Goal: Navigation & Orientation: Find specific page/section

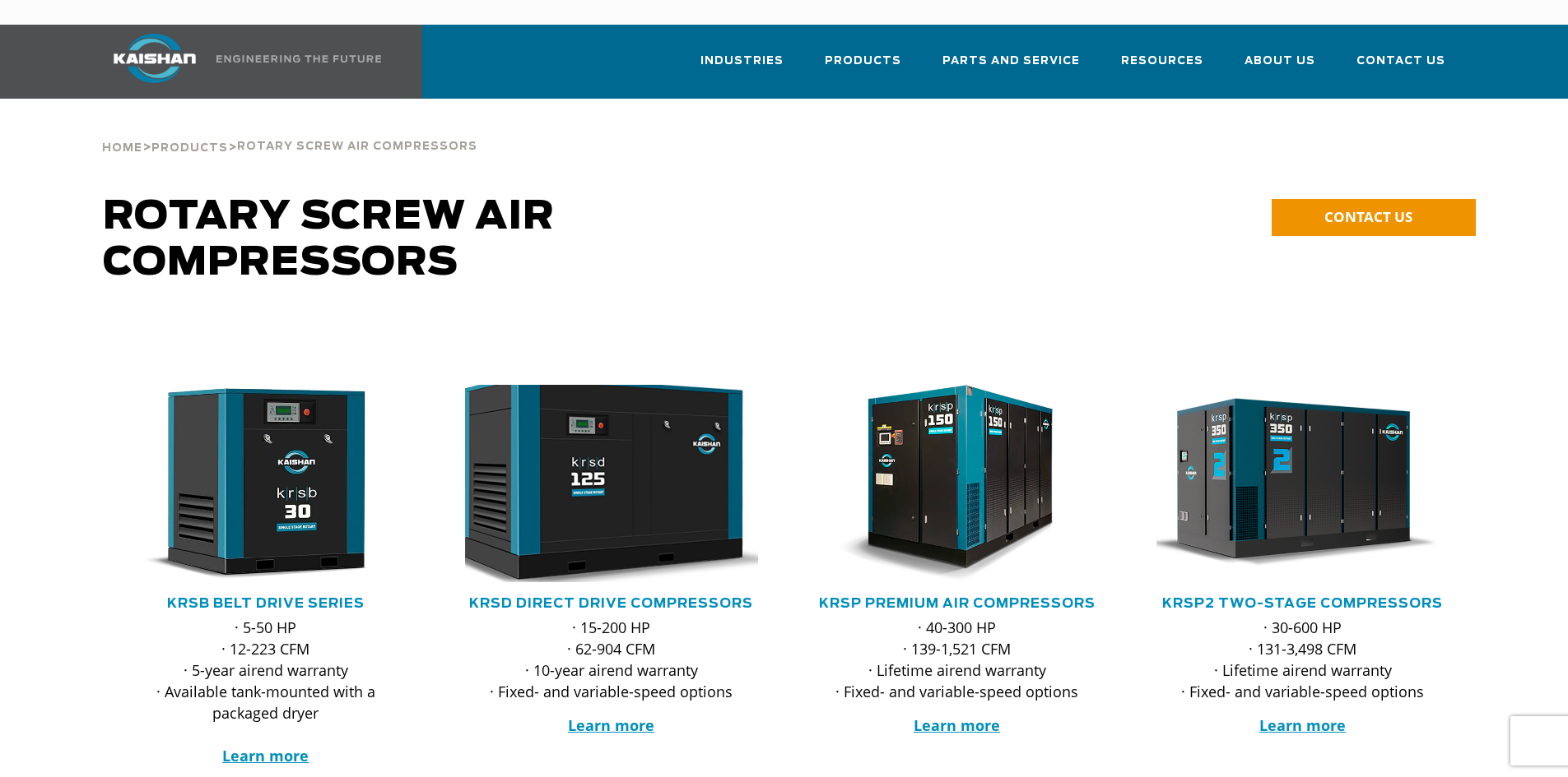
scroll to position [247, 0]
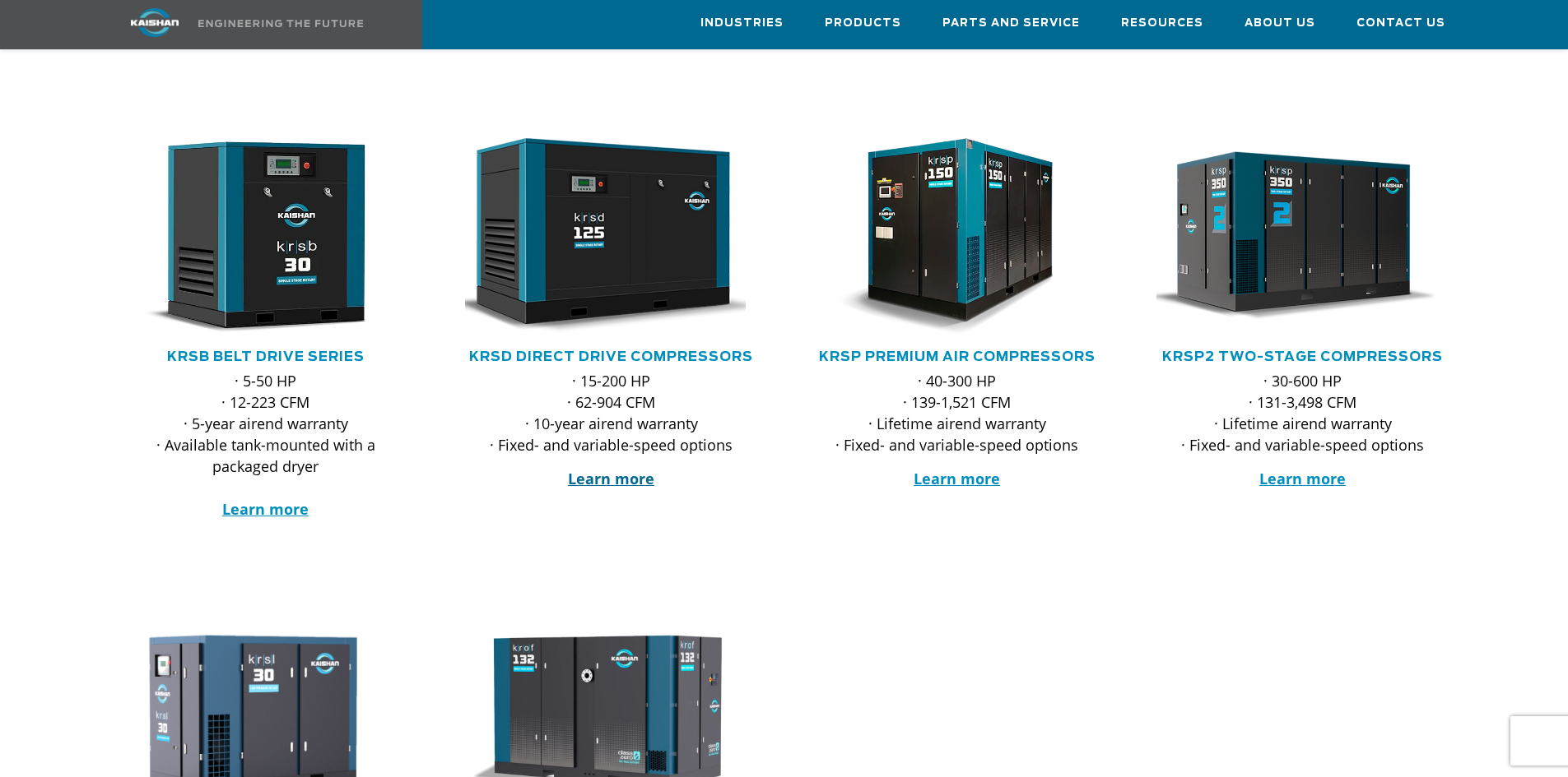
click at [633, 469] on strong "Learn more" at bounding box center [611, 479] width 86 height 20
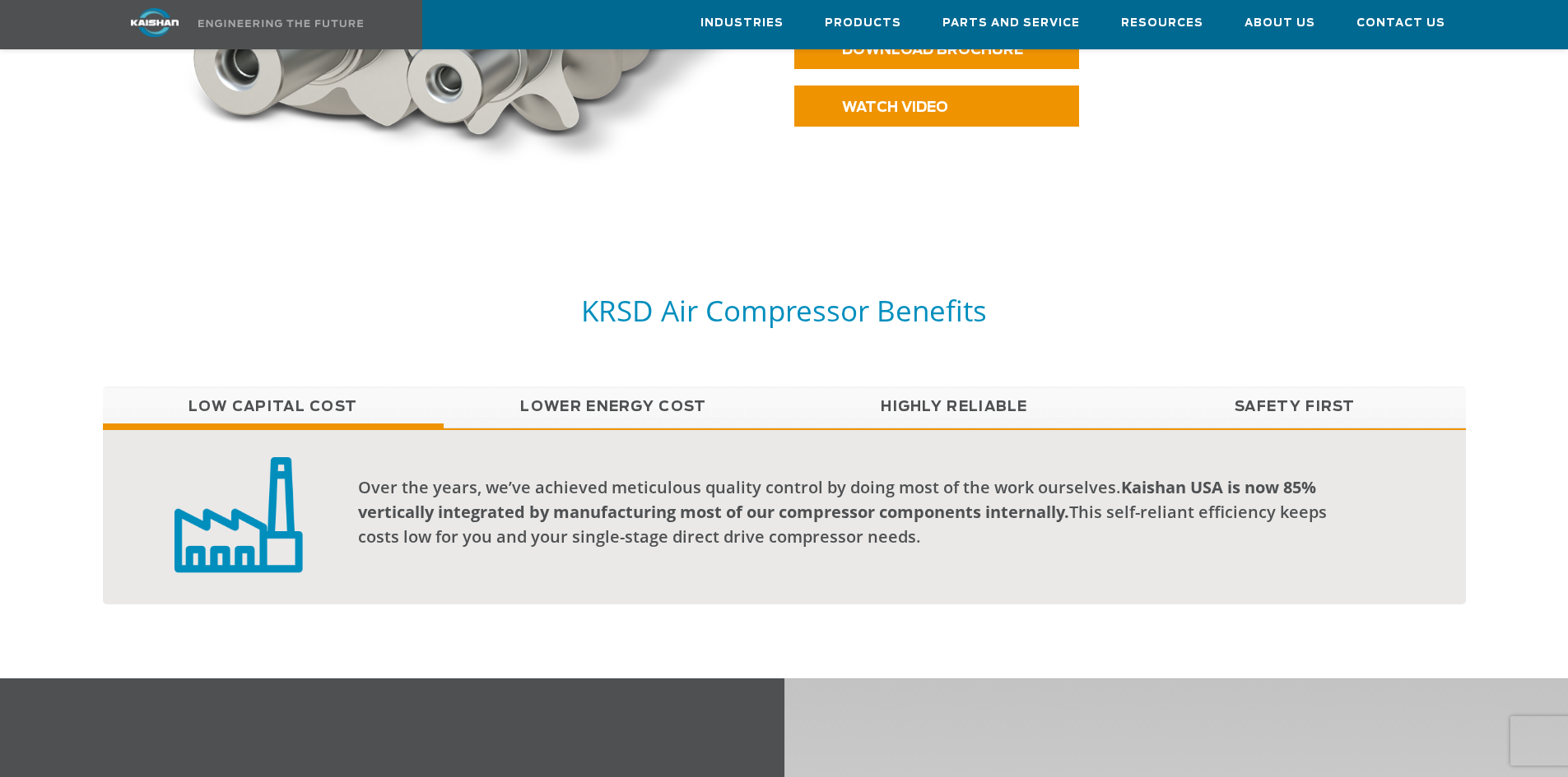
scroll to position [1316, 0]
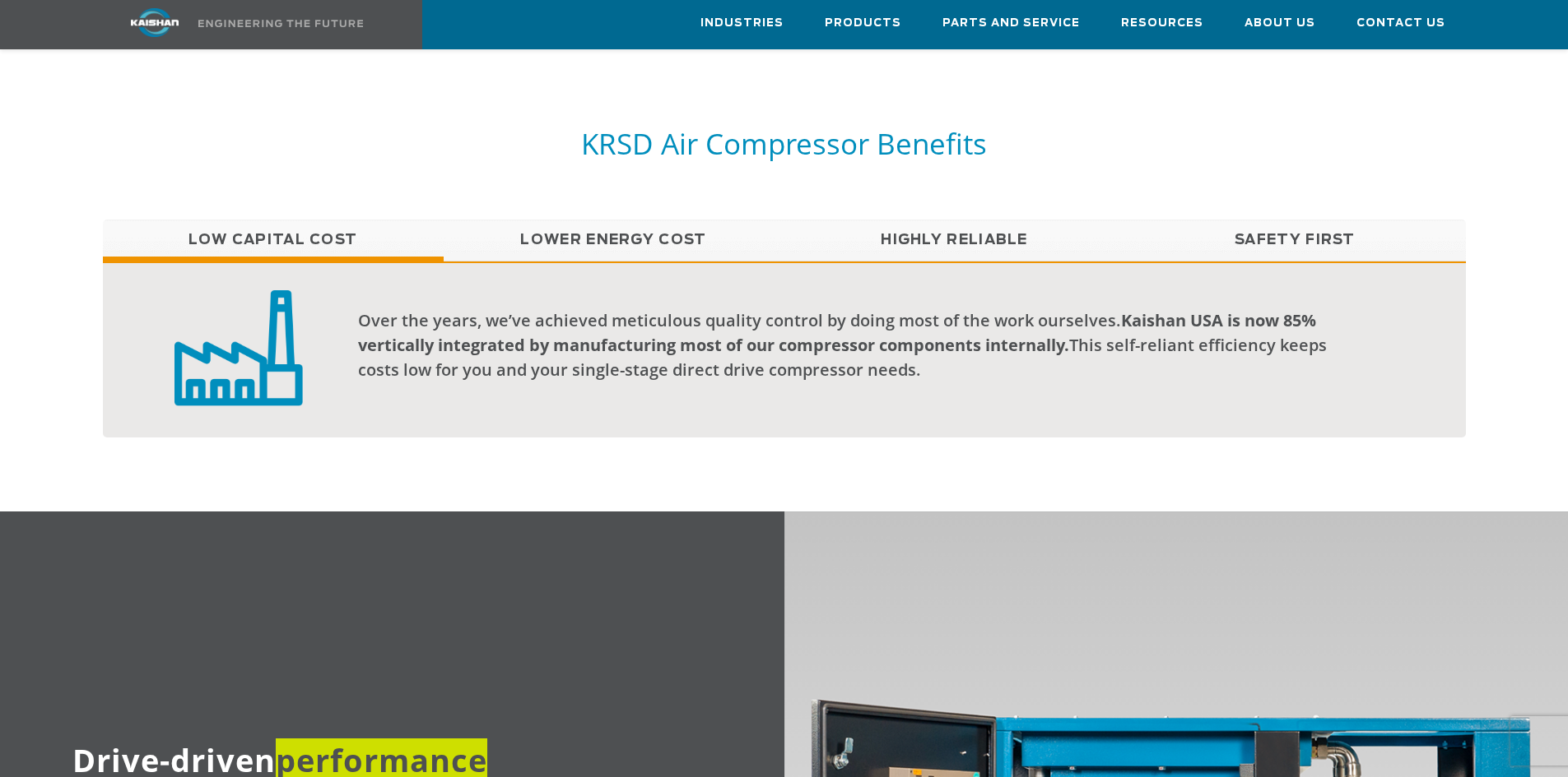
click at [1267, 220] on link "Safety First" at bounding box center [1295, 241] width 341 height 41
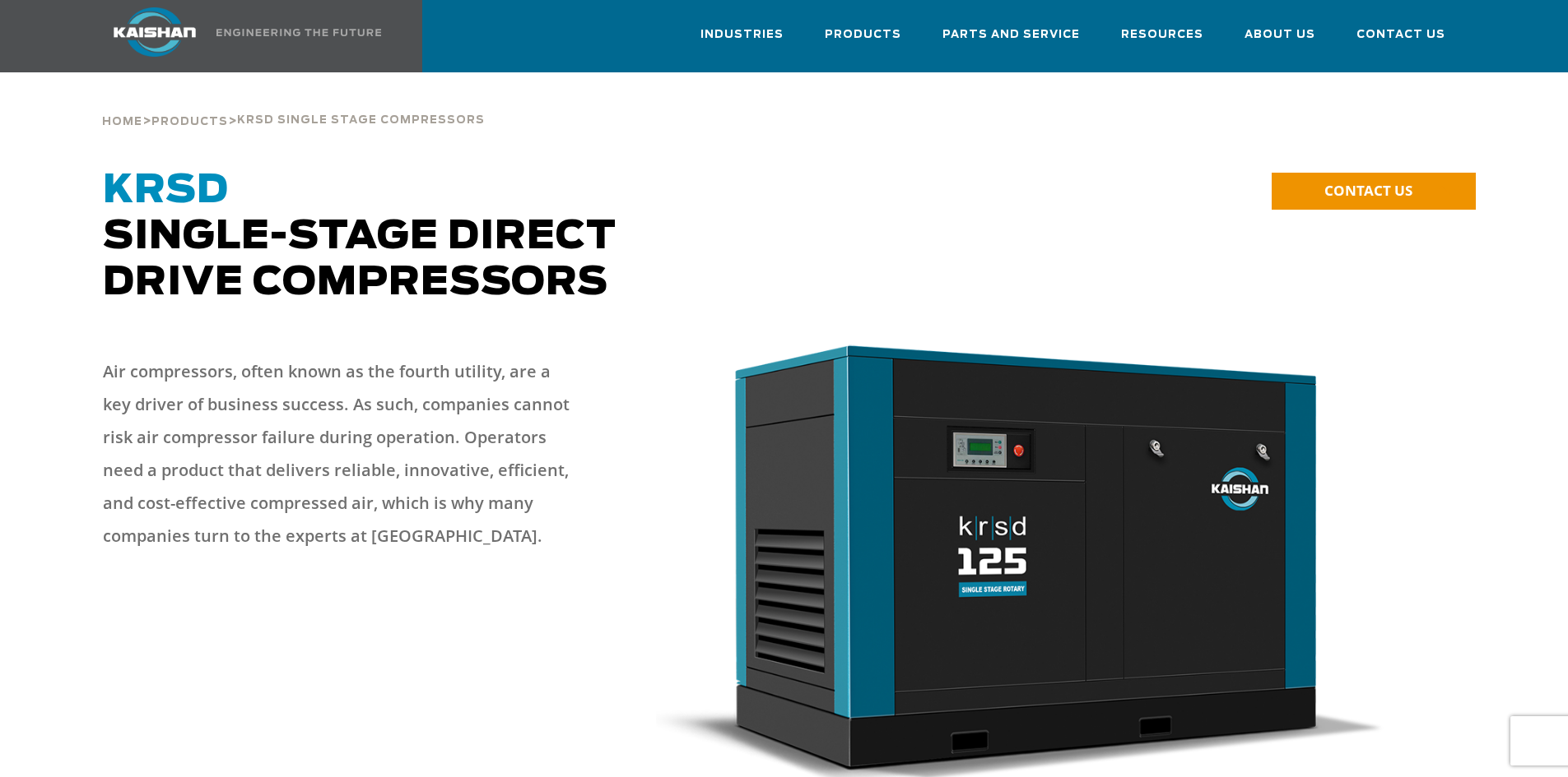
scroll to position [0, 0]
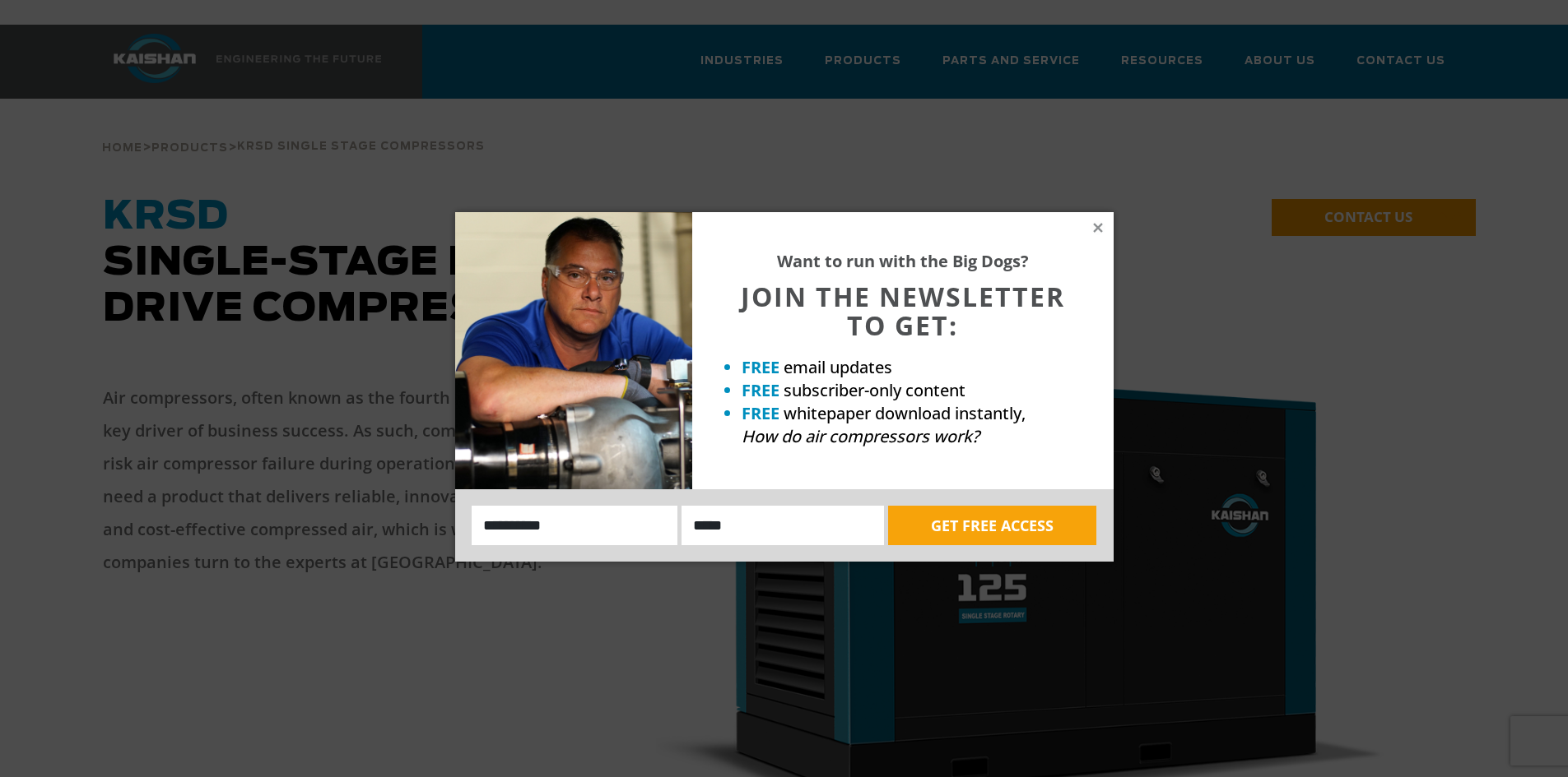
click at [1089, 224] on div "Want to run with the Big Dogs? JOIN THE NEWSLETTER TO GET: FREE email updates F…" at bounding box center [902, 350] width 421 height 277
click at [1092, 224] on icon at bounding box center [1098, 228] width 15 height 15
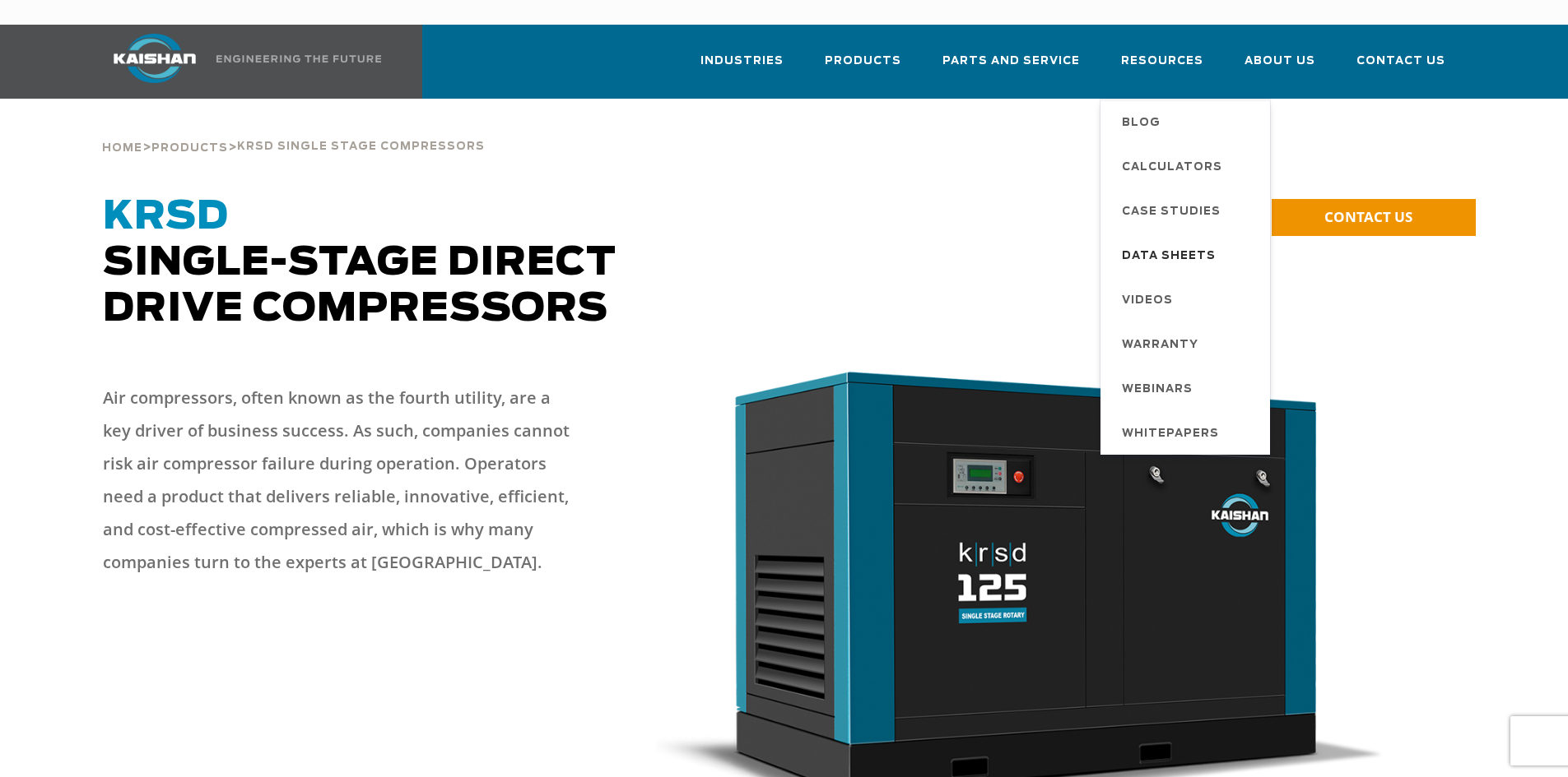
click at [1153, 243] on span "Data Sheets" at bounding box center [1168, 257] width 93 height 28
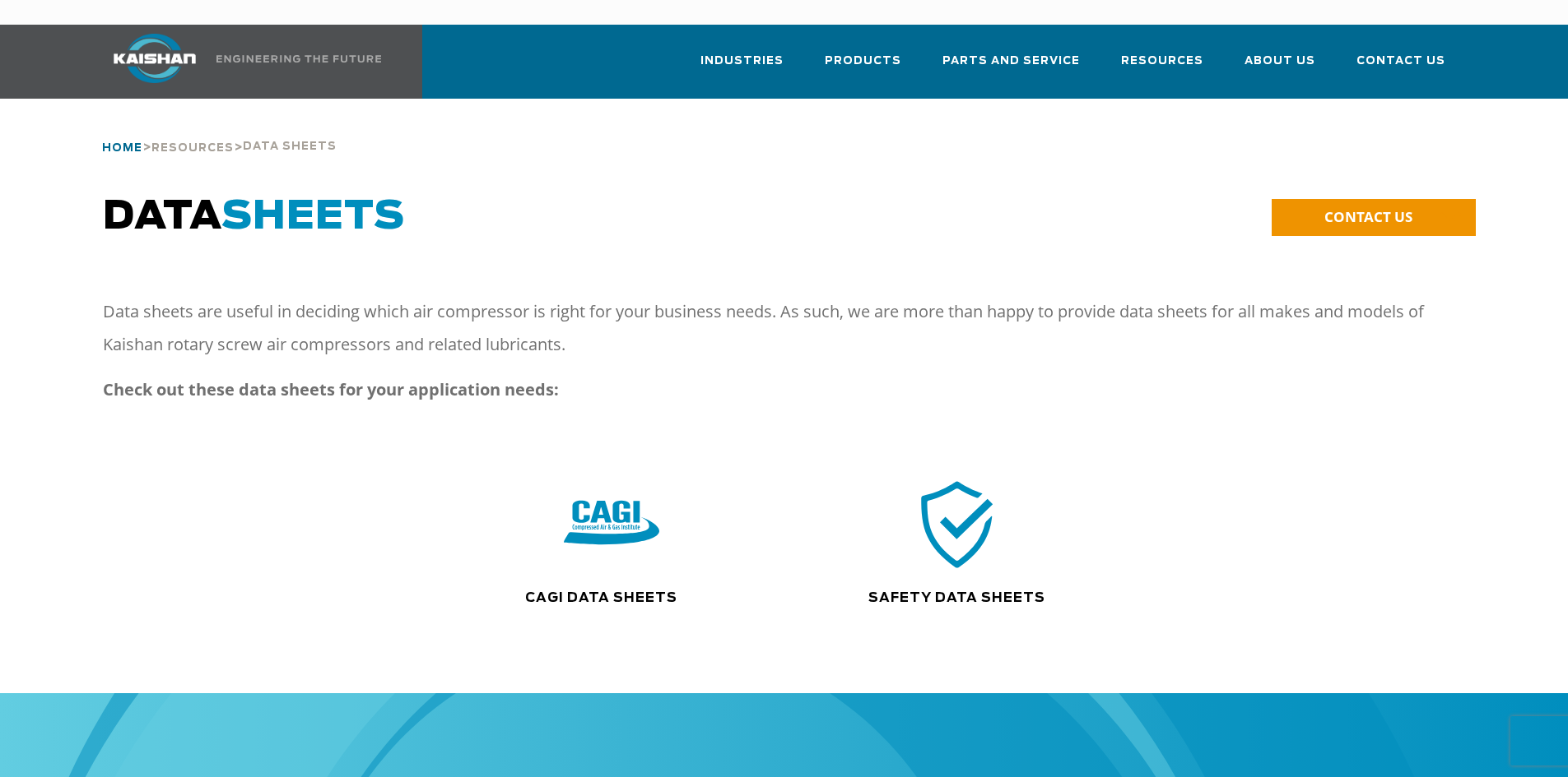
click at [131, 143] on span "Home" at bounding box center [122, 148] width 41 height 11
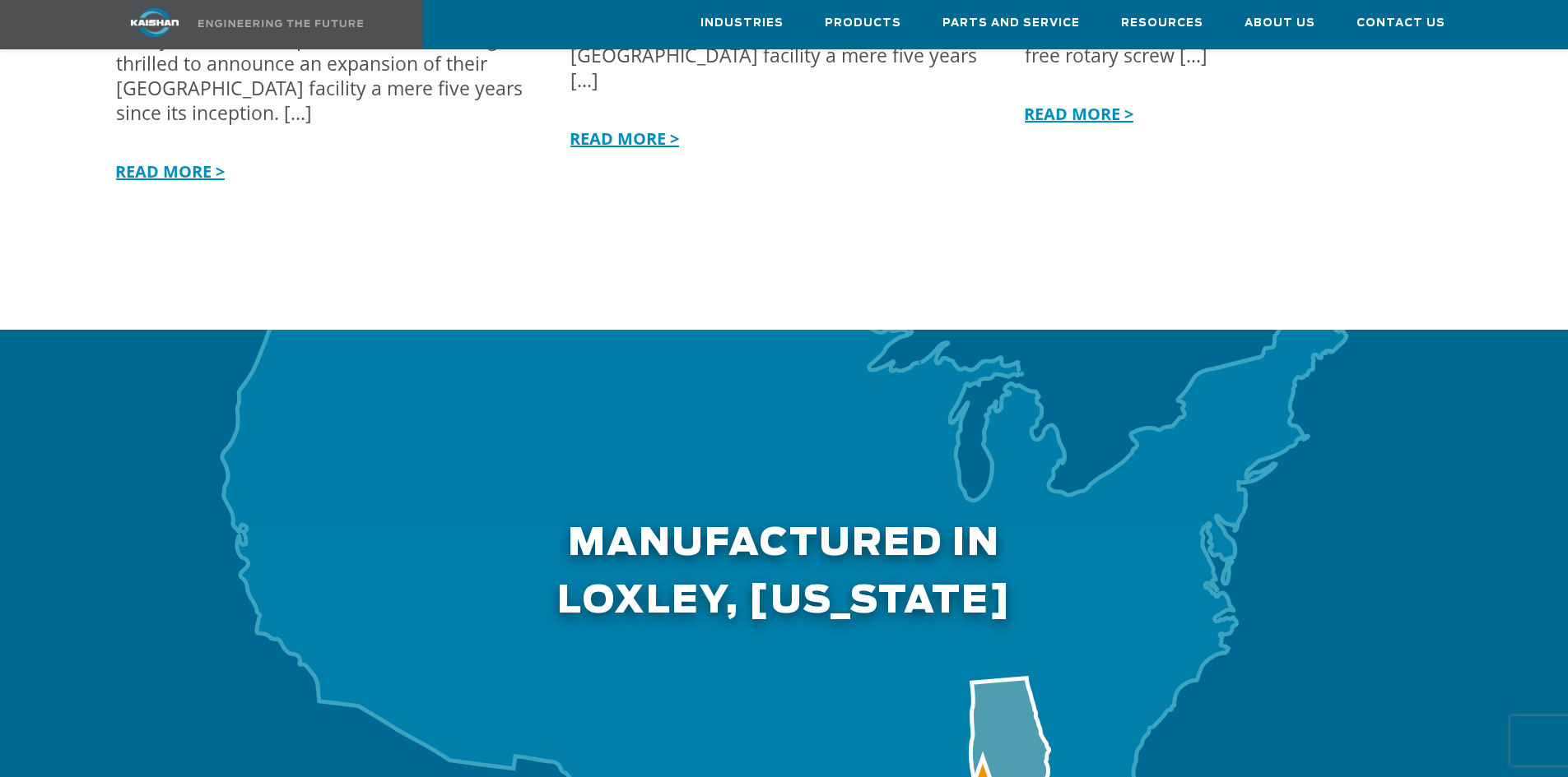
scroll to position [4349, 0]
